Goal: Check status: Check status

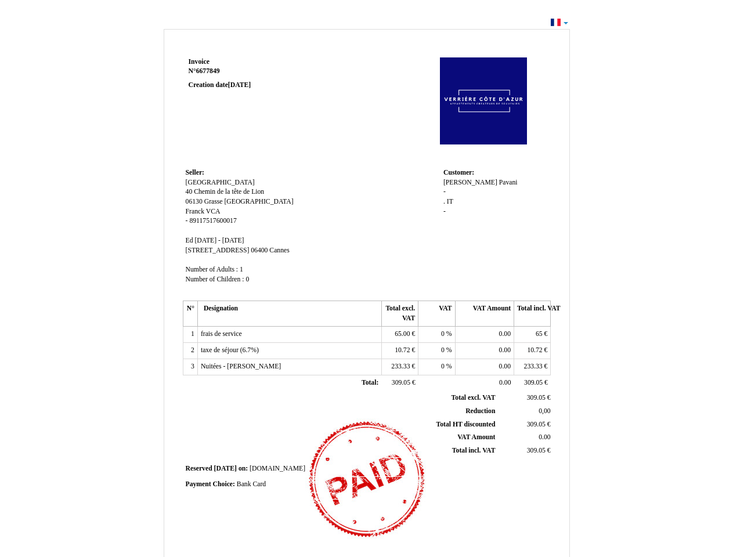
click at [199, 62] on span "Invoice" at bounding box center [199, 62] width 21 height 8
click at [210, 71] on span "6677849" at bounding box center [208, 71] width 24 height 8
click at [195, 172] on span "Seller:" at bounding box center [195, 173] width 19 height 8
click at [214, 182] on span "[GEOGRAPHIC_DATA]" at bounding box center [220, 183] width 69 height 8
click at [225, 192] on span "40 Chemin de la tête de Lion" at bounding box center [225, 192] width 79 height 8
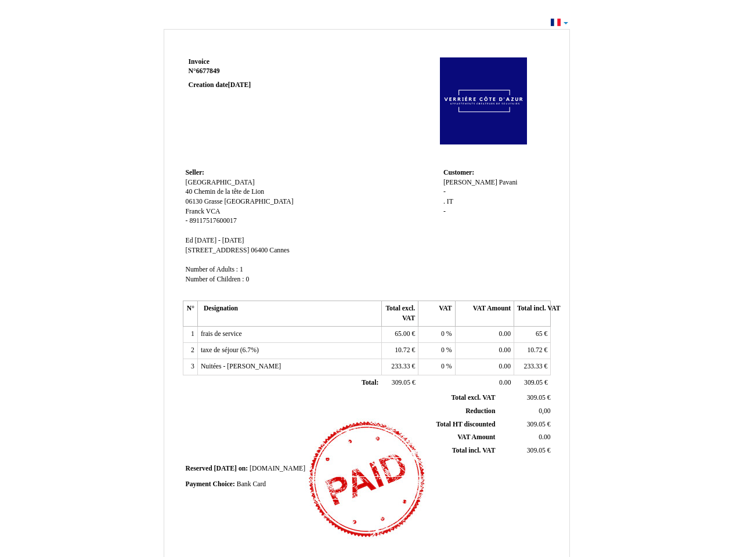
click at [195, 201] on span "06130" at bounding box center [194, 202] width 17 height 8
click at [214, 201] on span "Grasse" at bounding box center [213, 202] width 19 height 8
click at [234, 201] on span "[GEOGRAPHIC_DATA]" at bounding box center [258, 202] width 69 height 8
click at [203, 211] on span "Franck VCA" at bounding box center [203, 212] width 35 height 8
click at [213, 221] on span "89117517600017" at bounding box center [212, 221] width 47 height 8
